Goal: Information Seeking & Learning: Find specific page/section

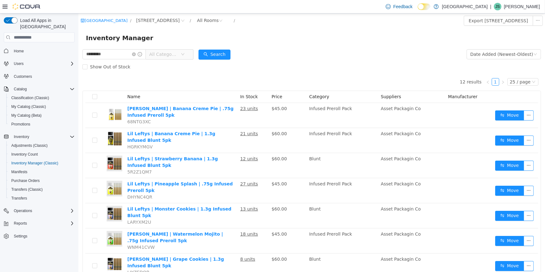
click at [108, 49] on input "*********" at bounding box center [113, 54] width 63 height 10
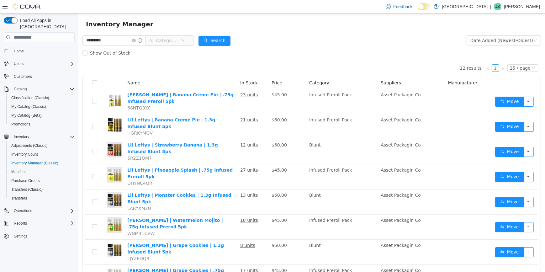
click at [108, 36] on input "*********" at bounding box center [113, 40] width 63 height 10
type input "**********"
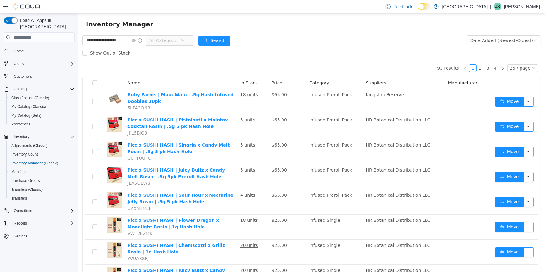
click at [180, 40] on span "All Categories" at bounding box center [164, 40] width 31 height 9
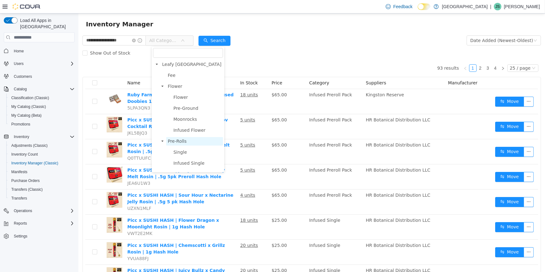
click at [191, 142] on span "Pre-Rolls" at bounding box center [194, 141] width 57 height 8
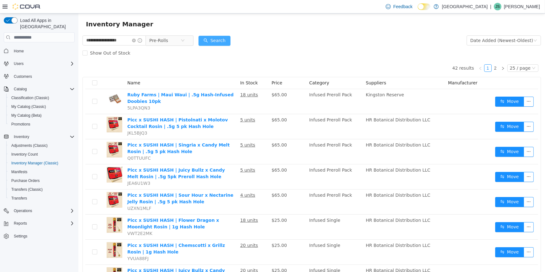
click at [215, 37] on button "Search" at bounding box center [214, 41] width 32 height 10
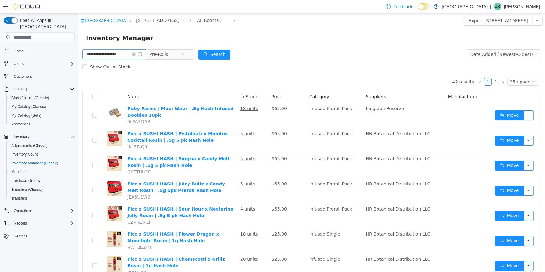
drag, startPoint x: 138, startPoint y: 55, endPoint x: 125, endPoint y: 55, distance: 13.2
click at [136, 55] on icon "icon: close-circle" at bounding box center [134, 54] width 4 height 4
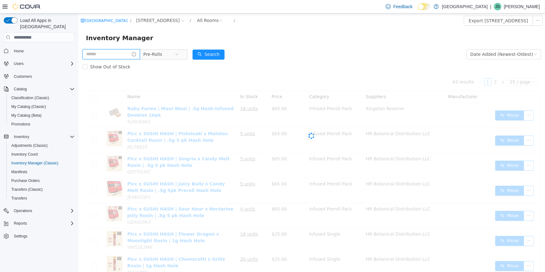
click at [122, 55] on input "text" at bounding box center [110, 54] width 57 height 10
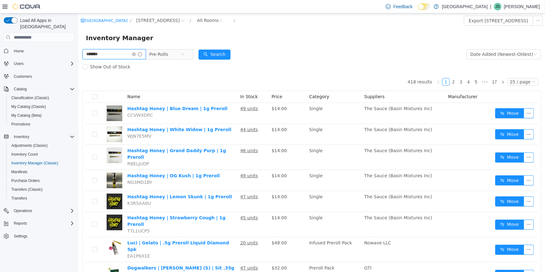
type input "*******"
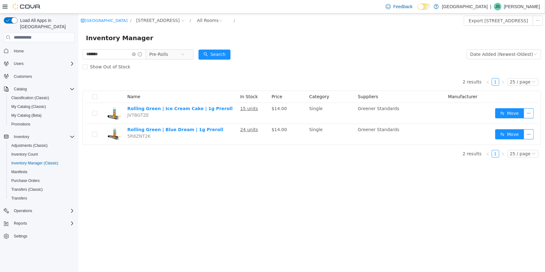
click at [426, 199] on div "New Amsterdam / 245 W 14th St. / All Rooms / Export 245 W 14th St. Inventory In…" at bounding box center [311, 142] width 467 height 258
click at [188, 57] on span "Pre-Rolls" at bounding box center [166, 54] width 43 height 10
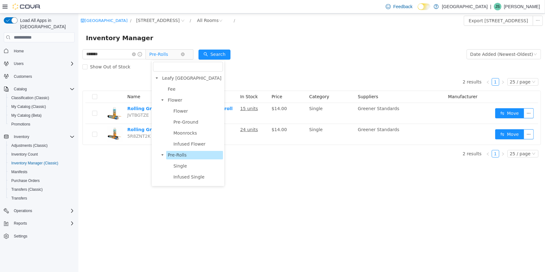
scroll to position [66, 0]
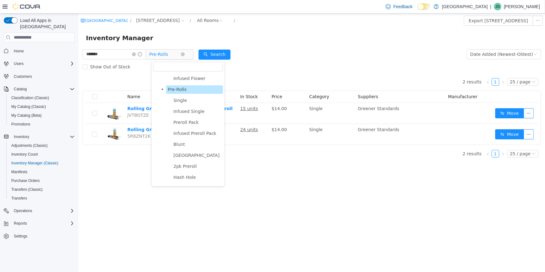
click at [184, 56] on icon "icon: down" at bounding box center [183, 54] width 4 height 4
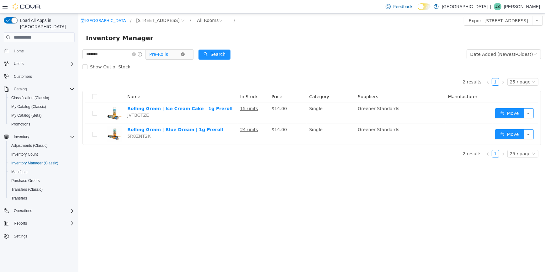
click at [184, 53] on icon "icon: close-circle" at bounding box center [183, 54] width 4 height 4
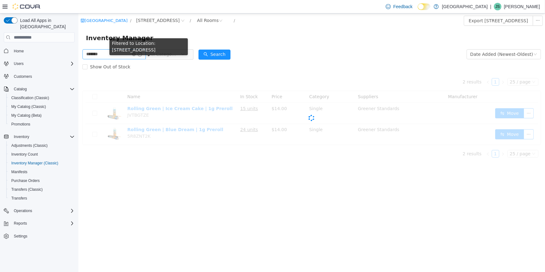
click at [136, 55] on icon "icon: close-circle" at bounding box center [134, 54] width 4 height 4
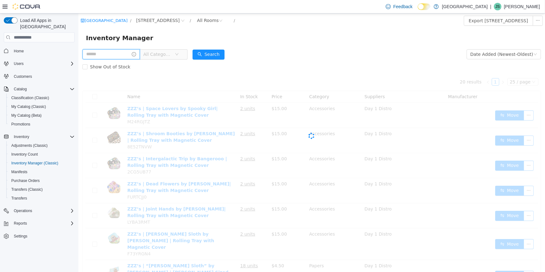
click at [122, 55] on input "text" at bounding box center [110, 54] width 57 height 10
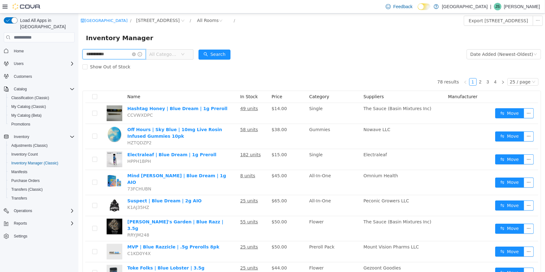
type input "**********"
click at [510, 52] on div "Date Added (Newest-Oldest)" at bounding box center [501, 54] width 63 height 9
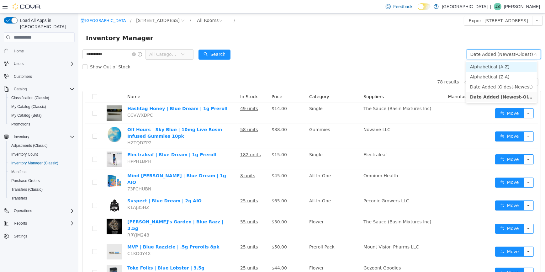
click at [501, 68] on li "Alphabetical (A-Z)" at bounding box center [501, 67] width 71 height 10
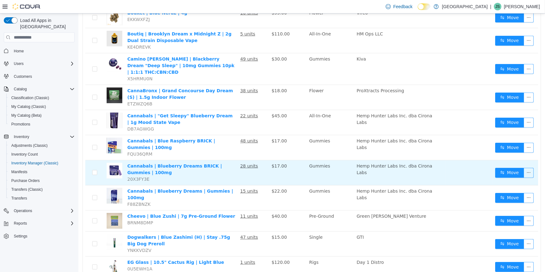
scroll to position [450, 0]
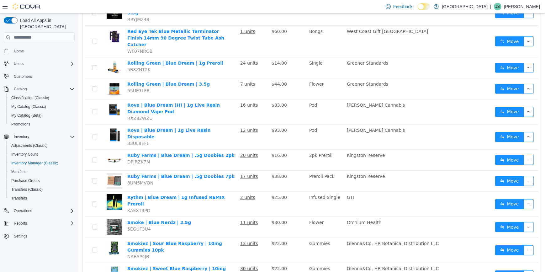
scroll to position [402, 0]
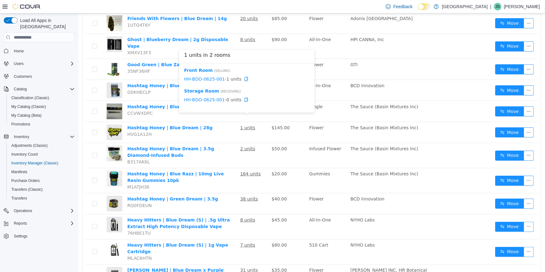
scroll to position [174, 0]
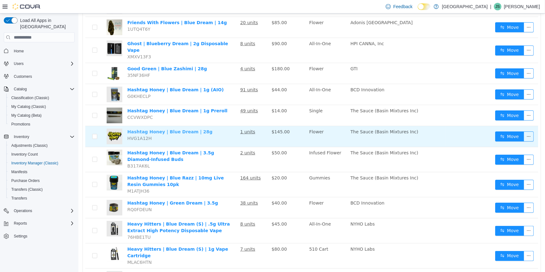
click at [167, 129] on link "Hashtag Honey | Blue Dream | 28g" at bounding box center [169, 131] width 85 height 5
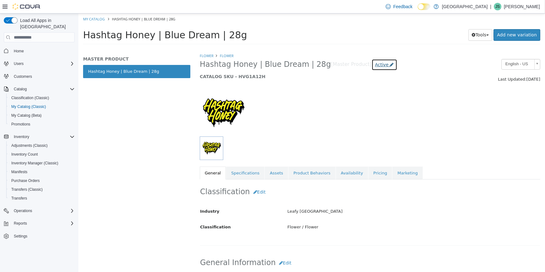
click at [375, 66] on span "Active" at bounding box center [381, 64] width 13 height 5
click at [366, 99] on label "Inactive" at bounding box center [361, 99] width 16 height 7
click at [378, 42] on div "Hashtag Honey | Blue Dream | 28g Tools Clone Print Labels Add new variation" at bounding box center [311, 37] width 457 height 16
click at [390, 66] on icon at bounding box center [392, 64] width 4 height 4
click at [356, 100] on label "Inactive" at bounding box center [361, 99] width 16 height 7
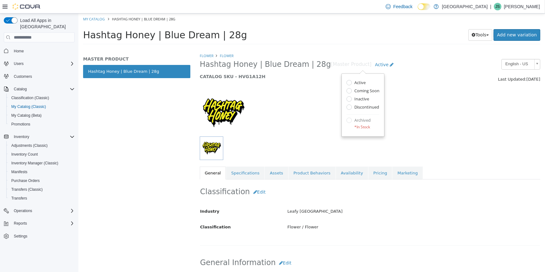
click at [353, 97] on label "Inactive" at bounding box center [361, 99] width 16 height 7
click at [38, 143] on span "Adjustments (Classic)" at bounding box center [29, 145] width 36 height 5
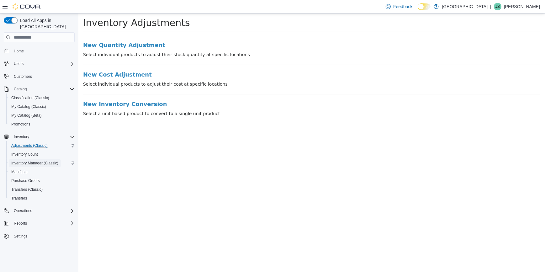
click at [31, 161] on span "Inventory Manager (Classic)" at bounding box center [34, 163] width 47 height 5
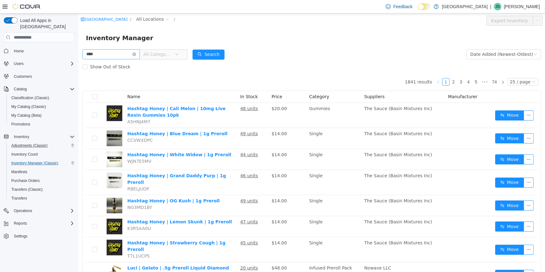
type input "****"
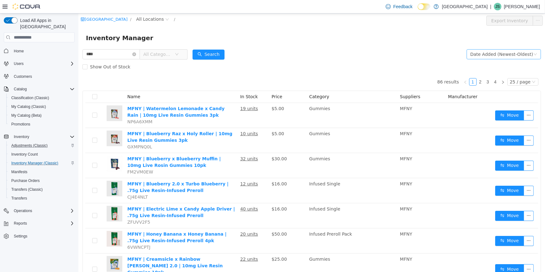
click at [503, 59] on div "Date Added (Newest-Oldest)" at bounding box center [503, 54] width 74 height 10
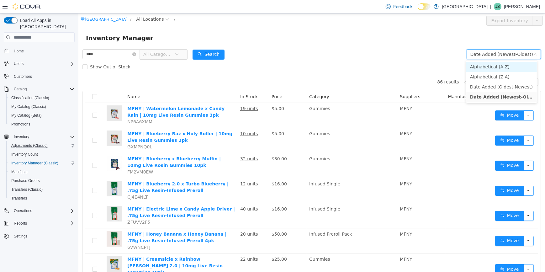
click at [496, 63] on li "Alphabetical (A-Z)" at bounding box center [501, 67] width 71 height 10
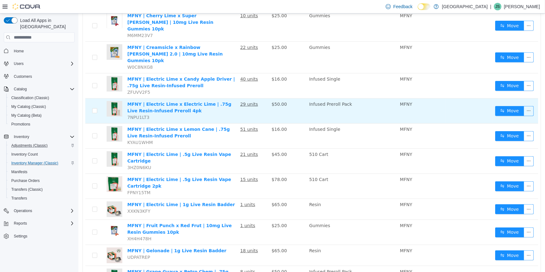
scroll to position [435, 0]
